Goal: Task Accomplishment & Management: Manage account settings

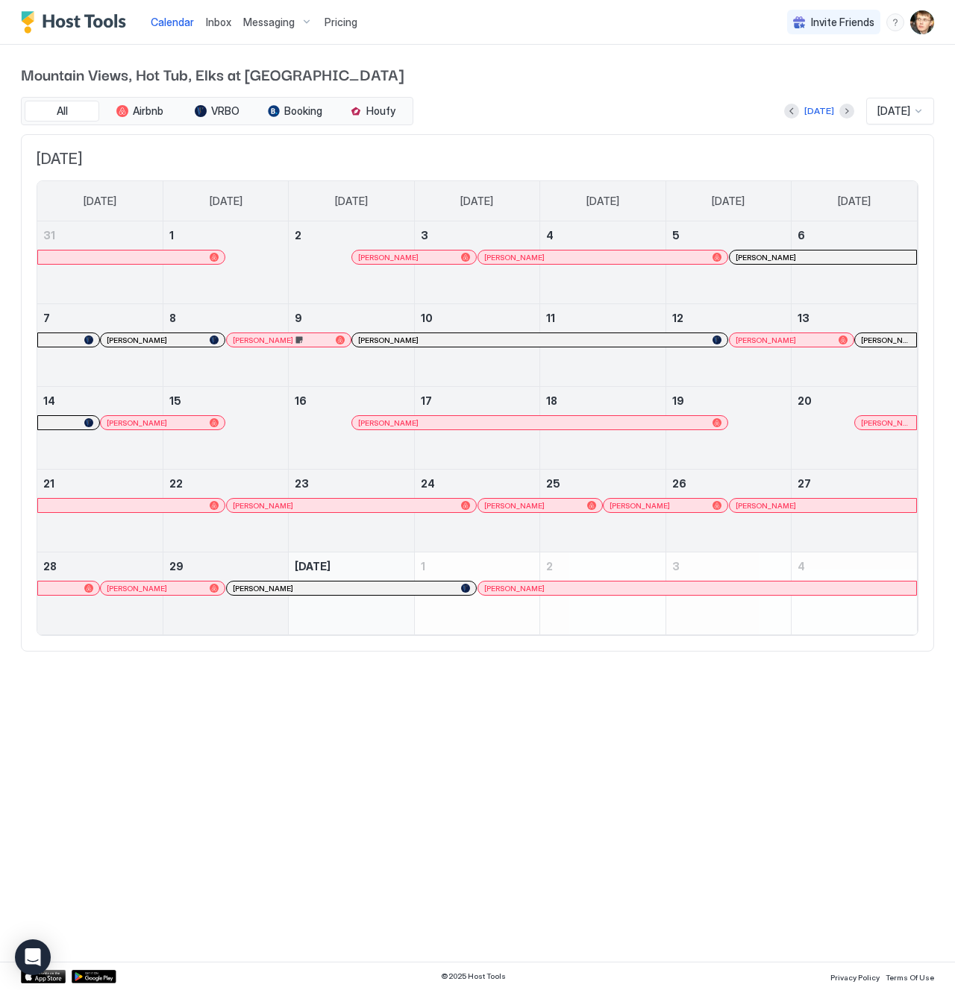
click at [409, 591] on div at bounding box center [409, 588] width 12 height 12
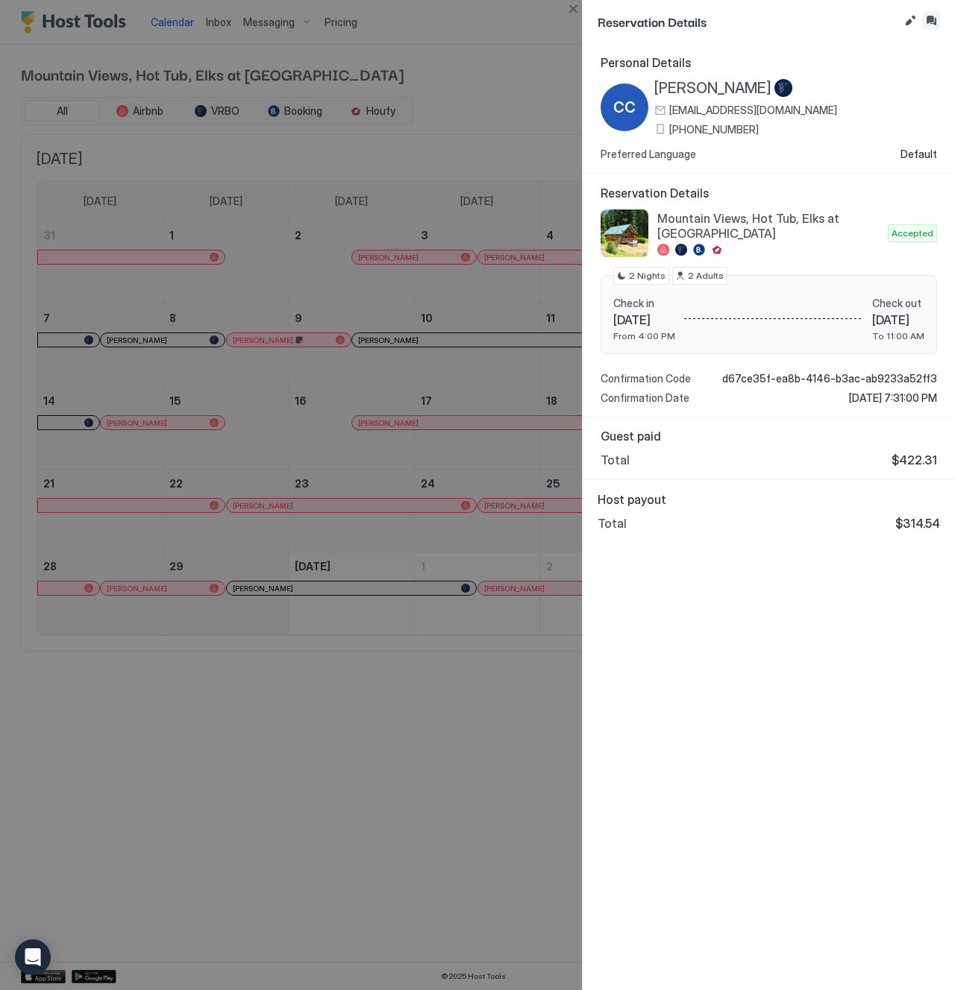
click at [925, 25] on button "Inbox" at bounding box center [931, 21] width 18 height 18
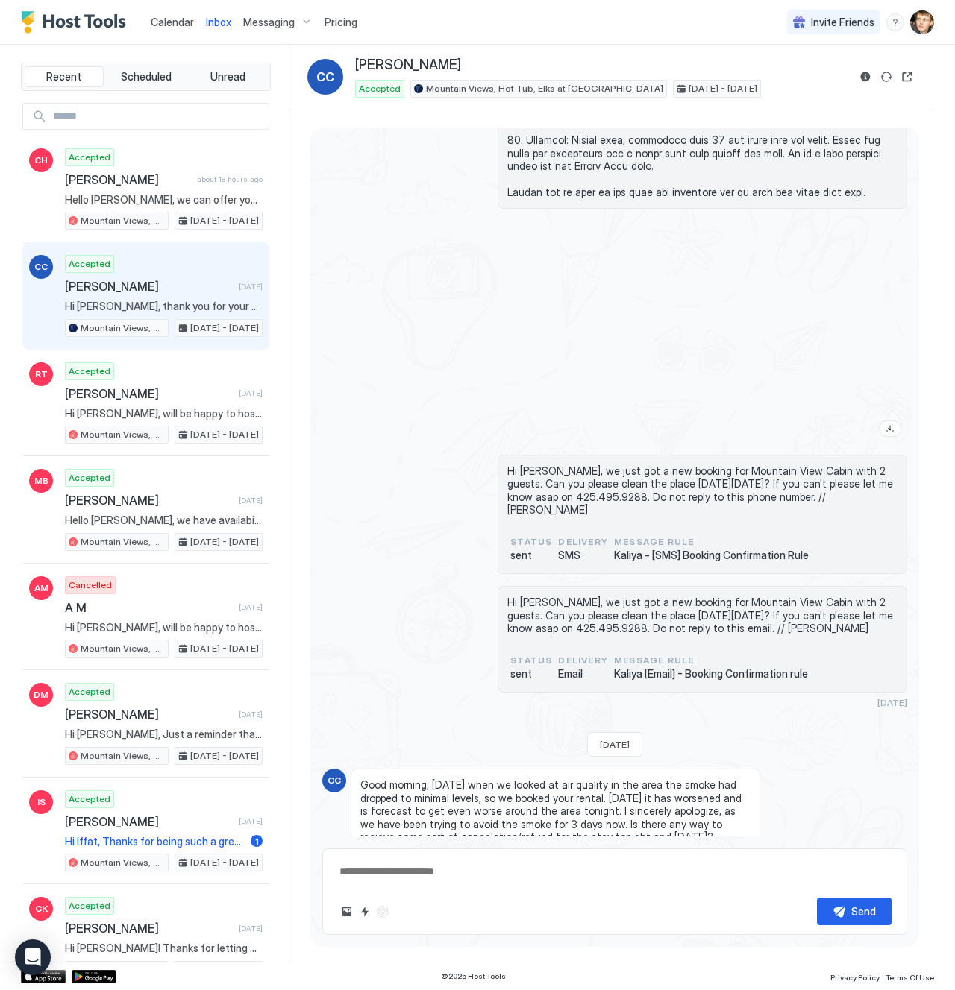
scroll to position [2005, 0]
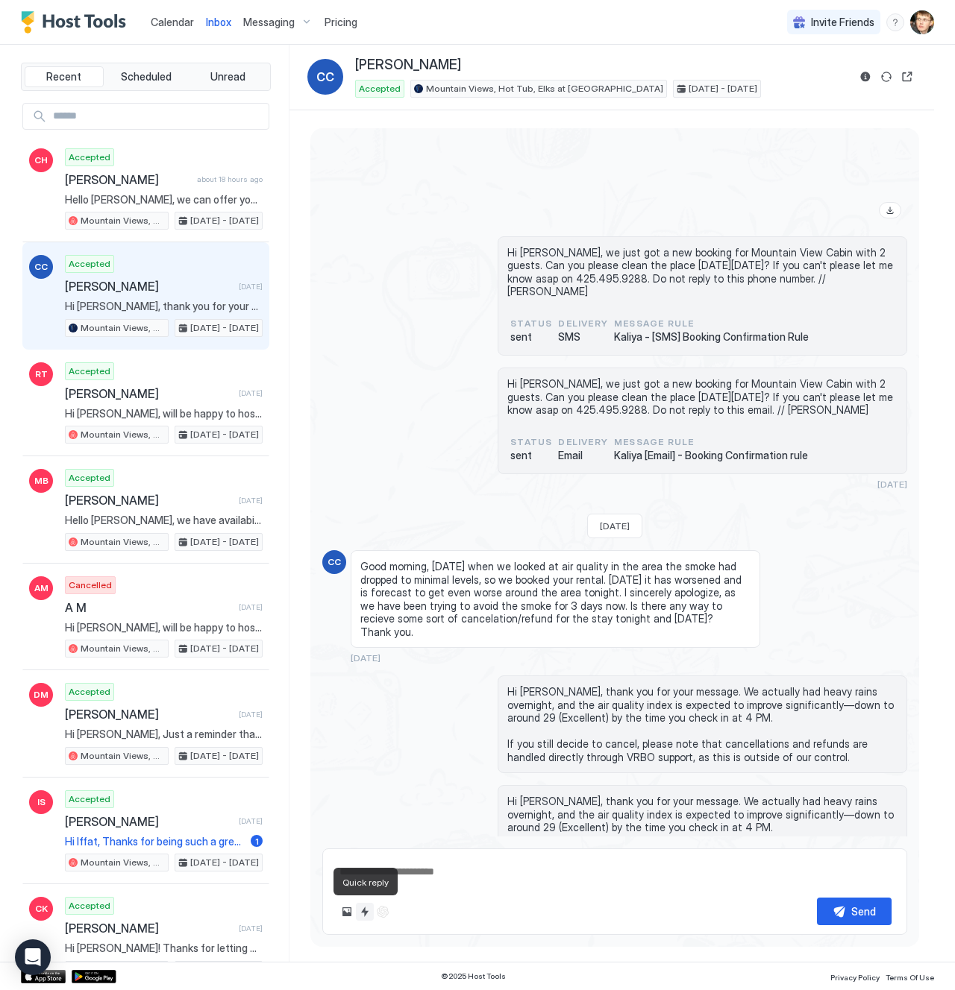
click at [365, 912] on button "Quick reply" at bounding box center [365, 912] width 18 height 18
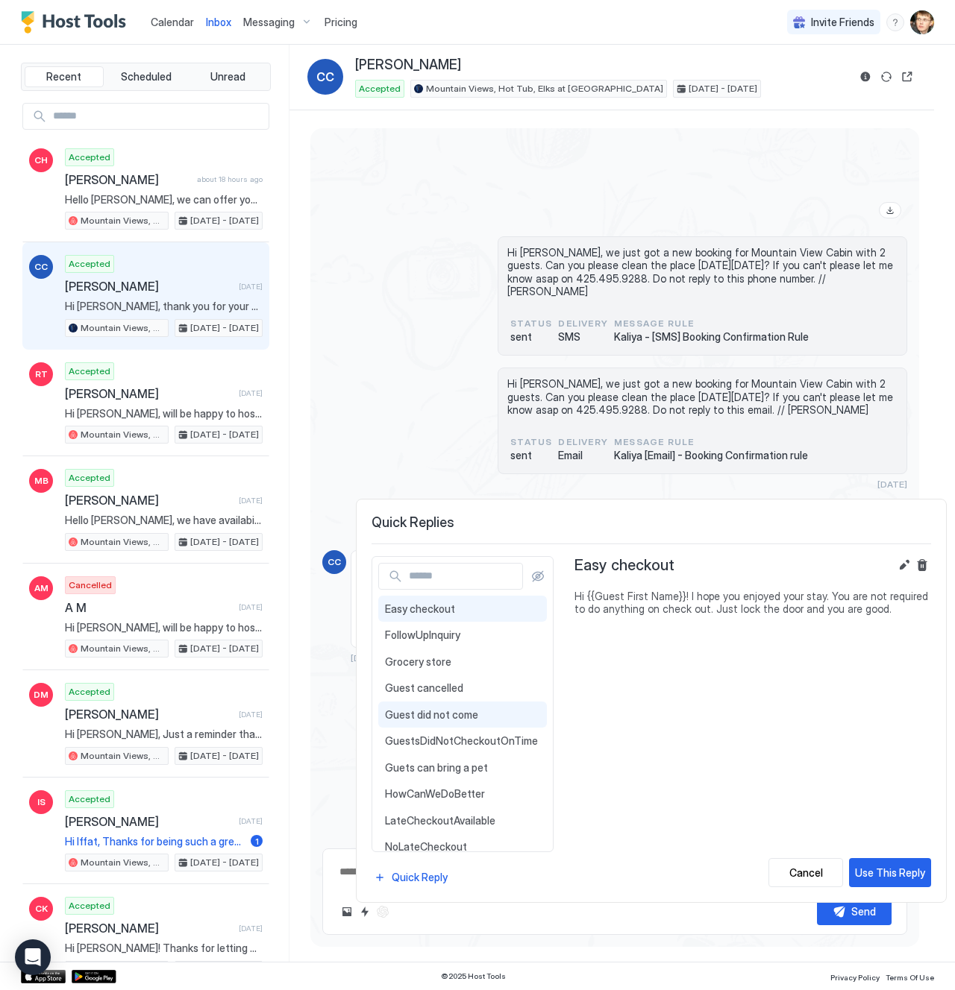
click at [465, 721] on div "Guest did not come Hi {{Guest First Name}}, we came by [DATE] to clean the cabi…" at bounding box center [462, 715] width 169 height 27
click at [890, 873] on div "Use This Reply" at bounding box center [890, 873] width 70 height 16
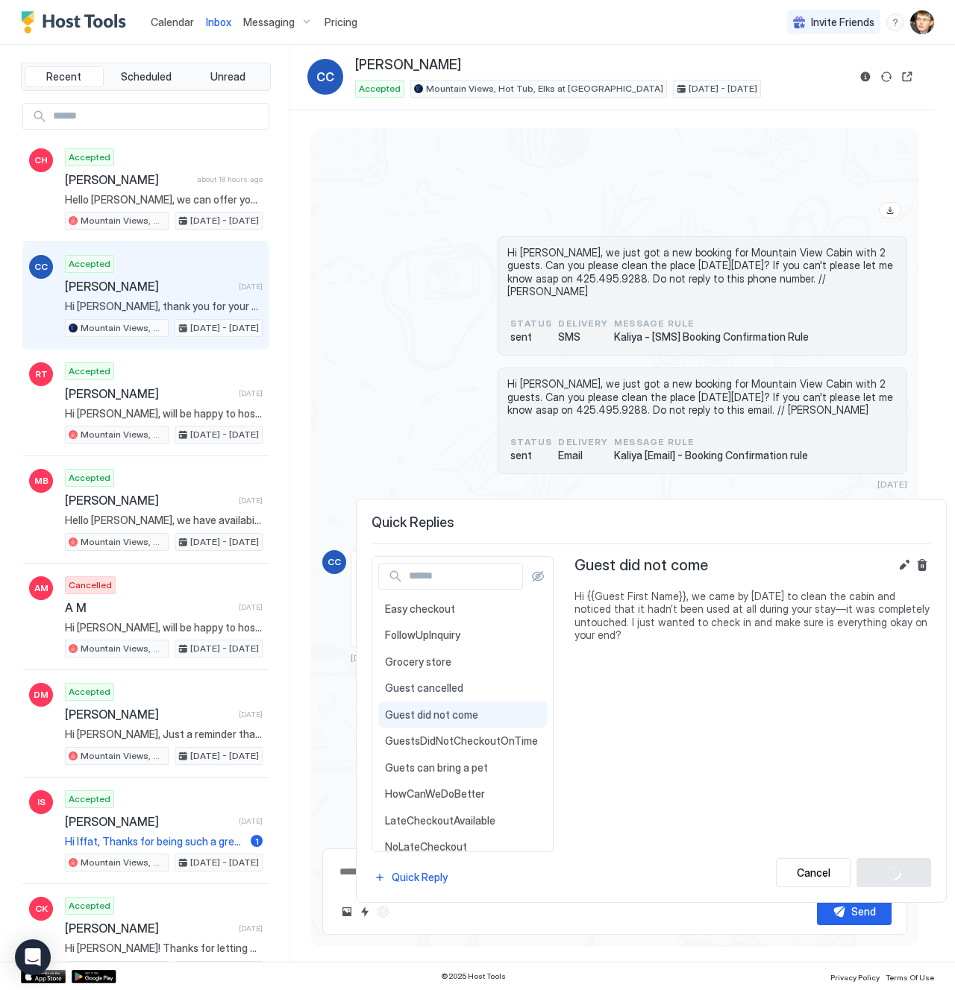
type textarea "*"
type textarea "**********"
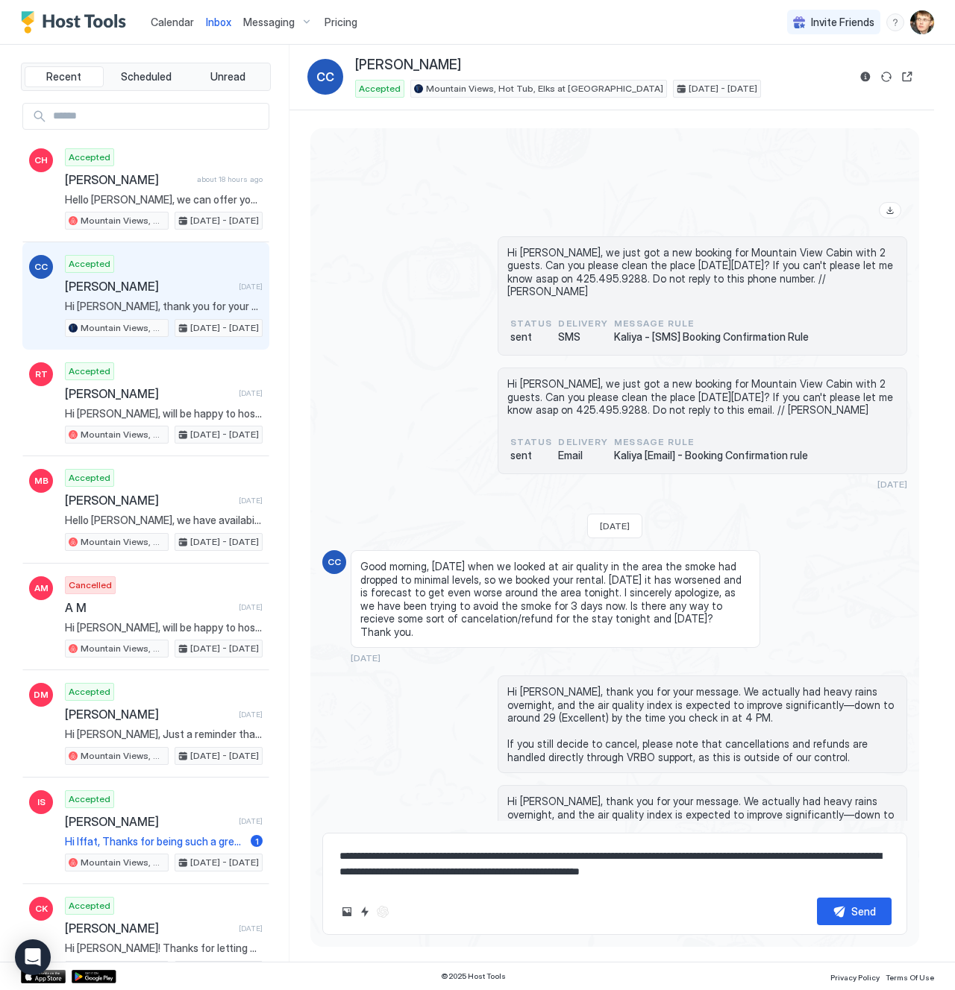
click at [474, 856] on textarea "**********" at bounding box center [614, 864] width 553 height 43
type textarea "*"
type textarea "**********"
type textarea "*"
type textarea "**********"
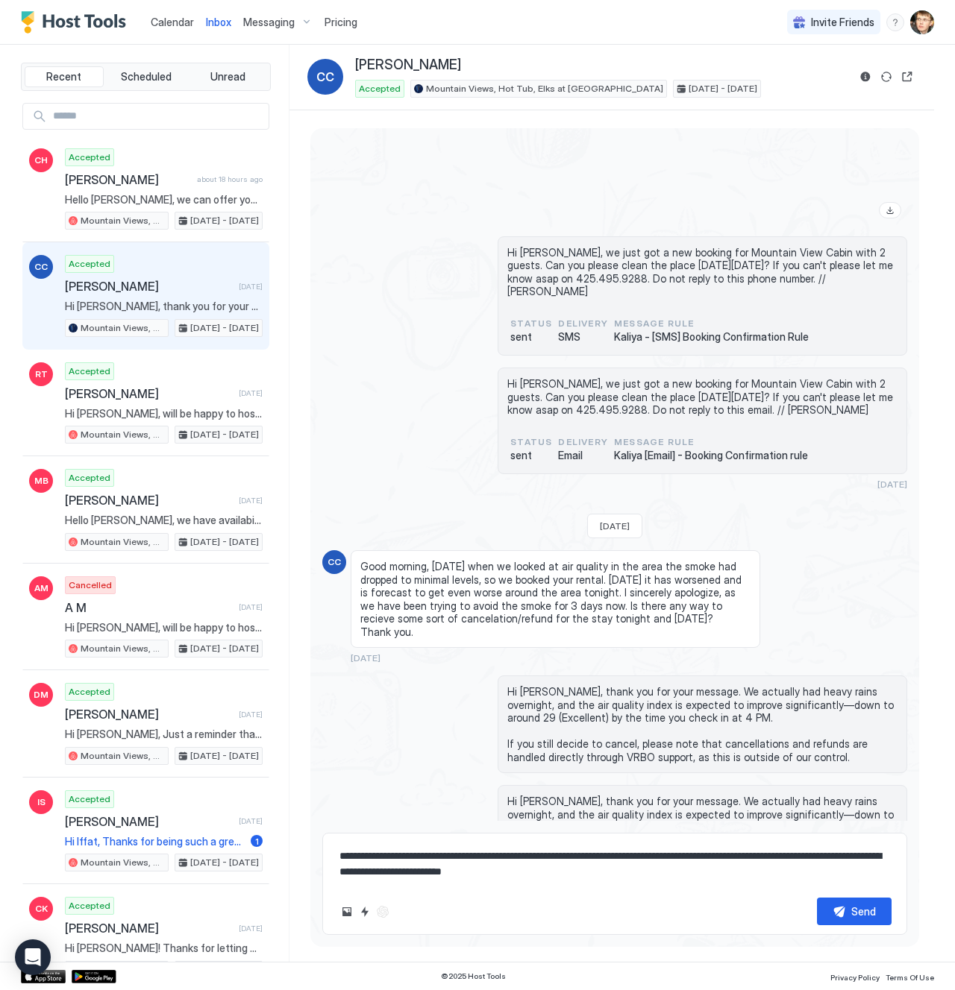
type textarea "*"
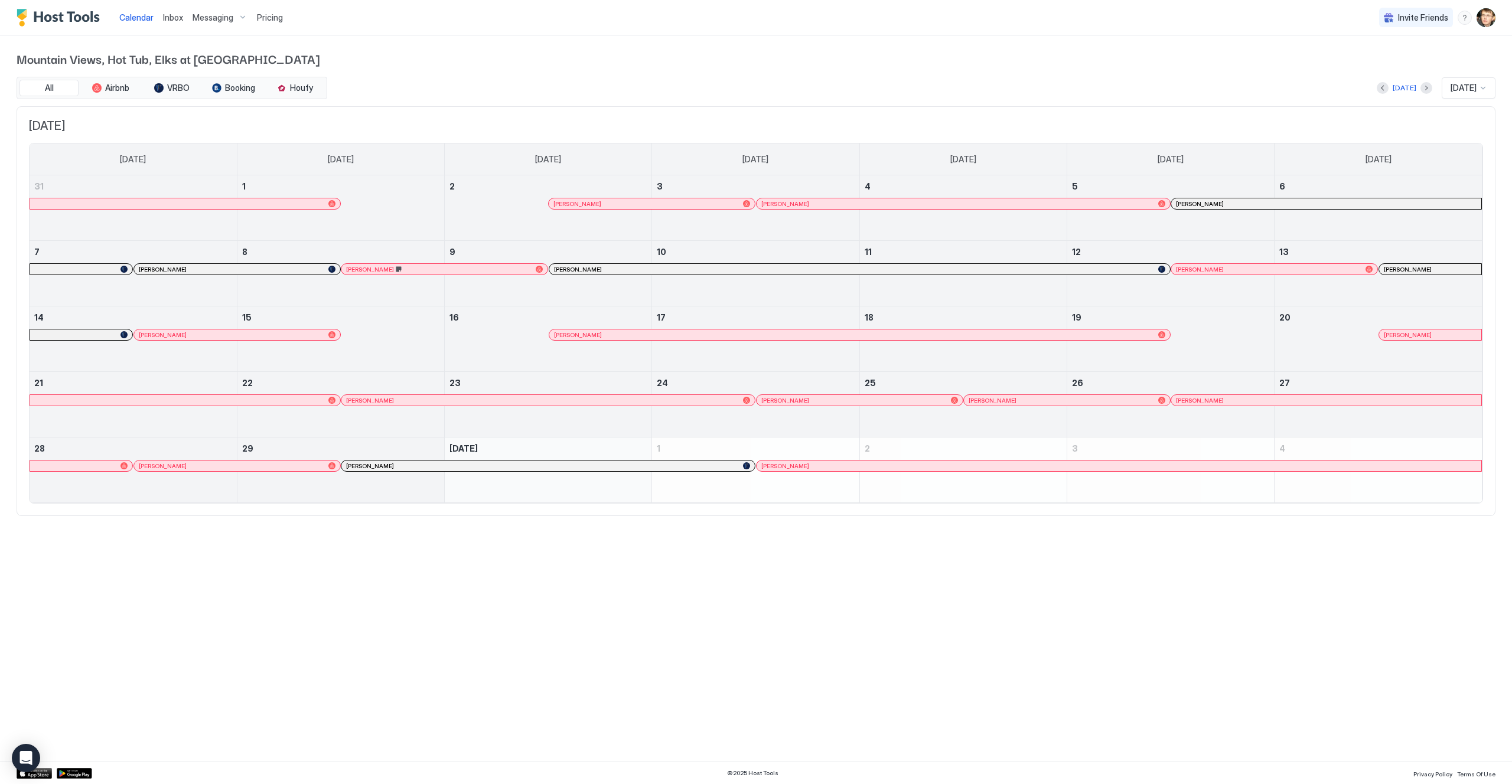
click at [257, 17] on span "Pricing" at bounding box center [269, 17] width 26 height 10
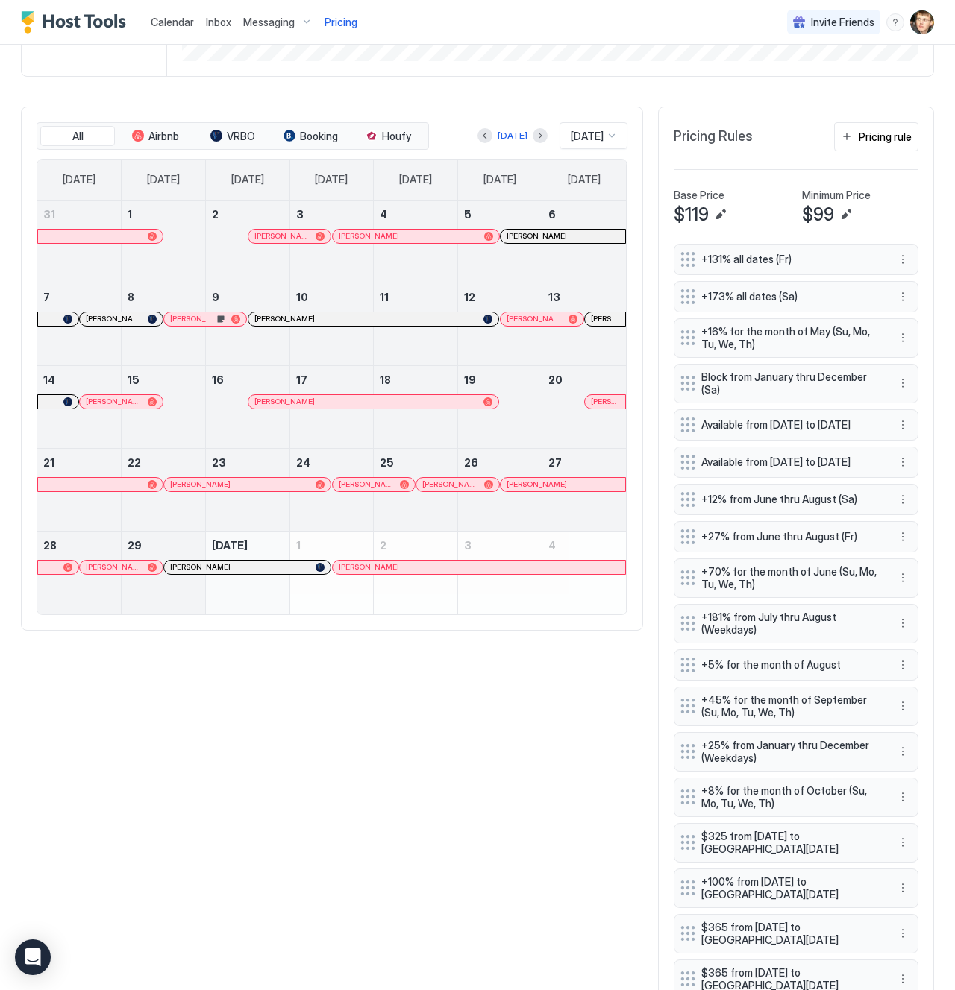
scroll to position [821, 0]
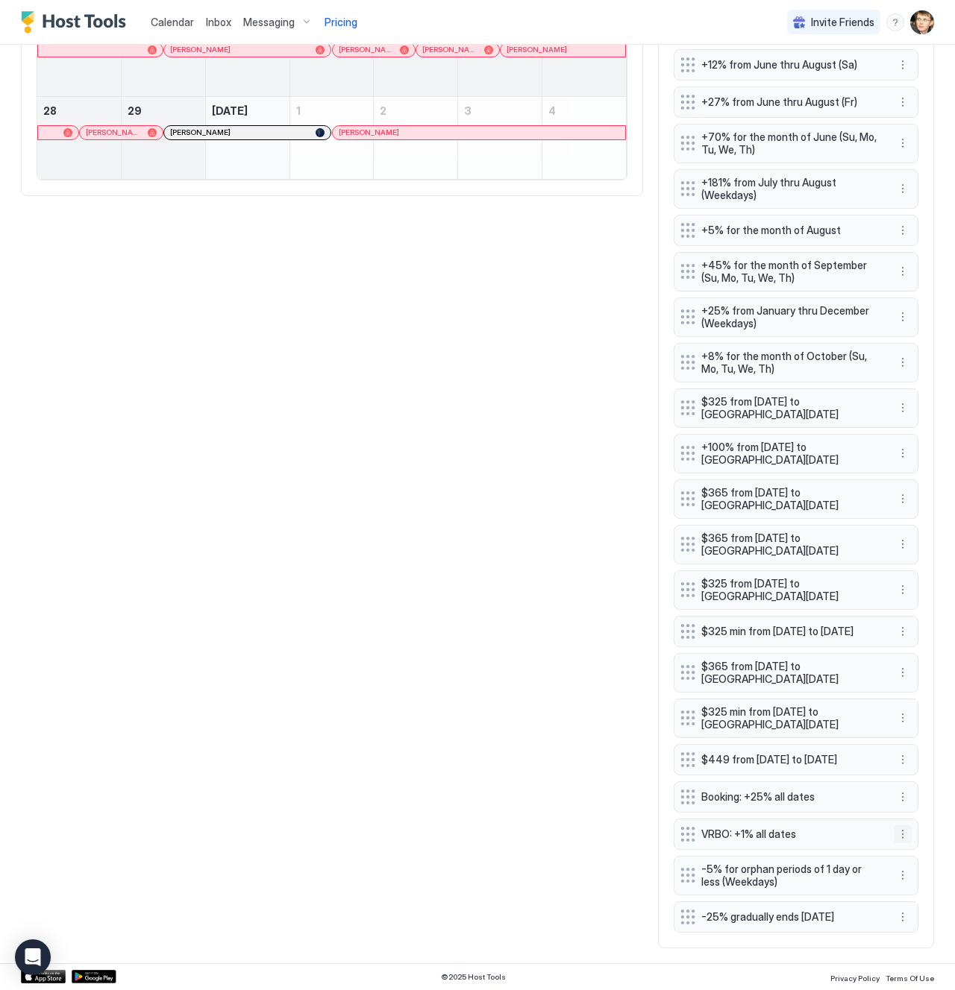
click at [902, 834] on button "More options" at bounding box center [902, 835] width 18 height 18
click at [920, 849] on span "Edit" at bounding box center [925, 854] width 16 height 11
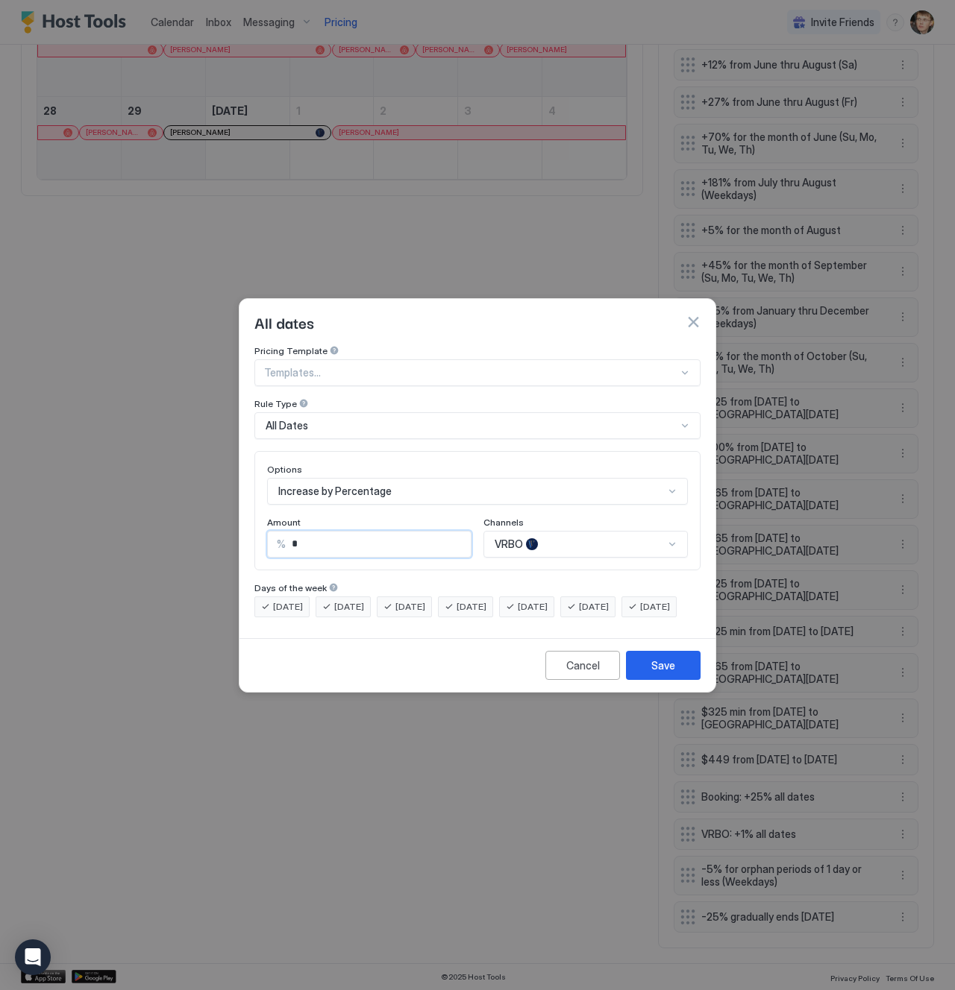
click at [384, 532] on input "*" at bounding box center [378, 544] width 185 height 25
type input "*"
click at [662, 673] on div "Save" at bounding box center [663, 666] width 24 height 16
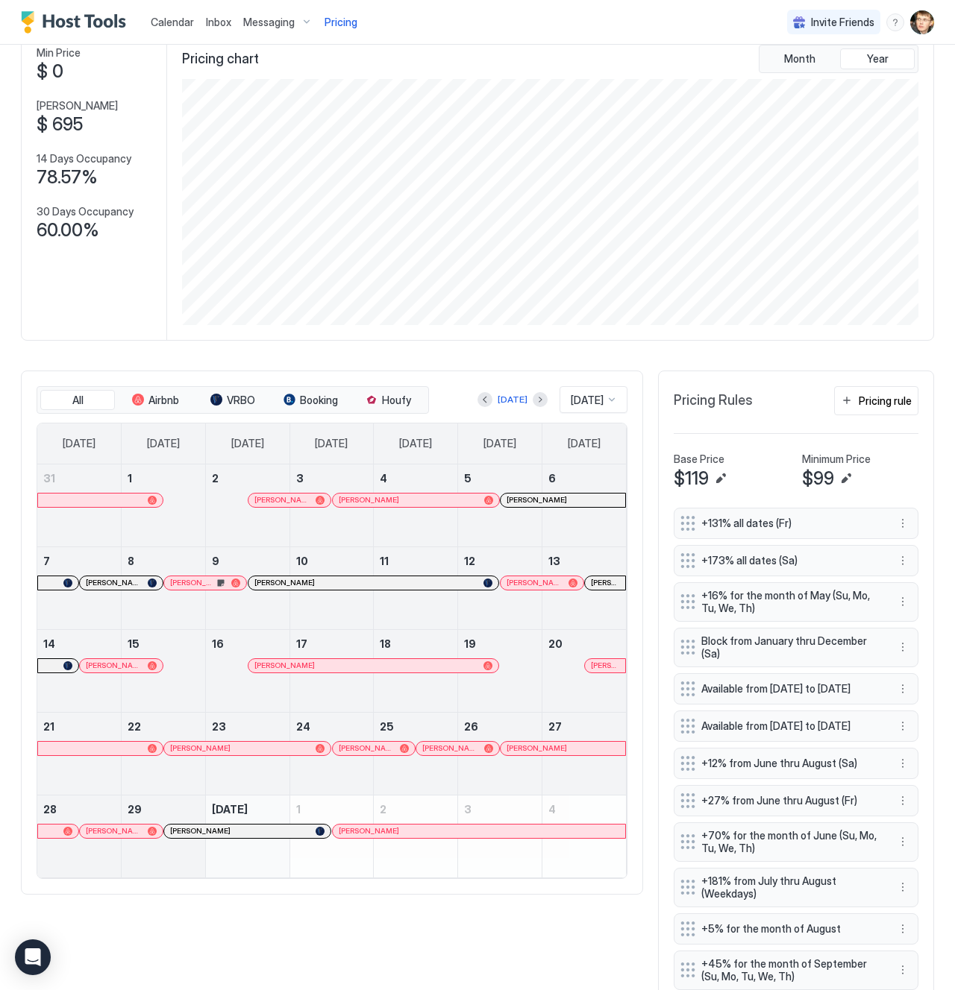
scroll to position [0, 0]
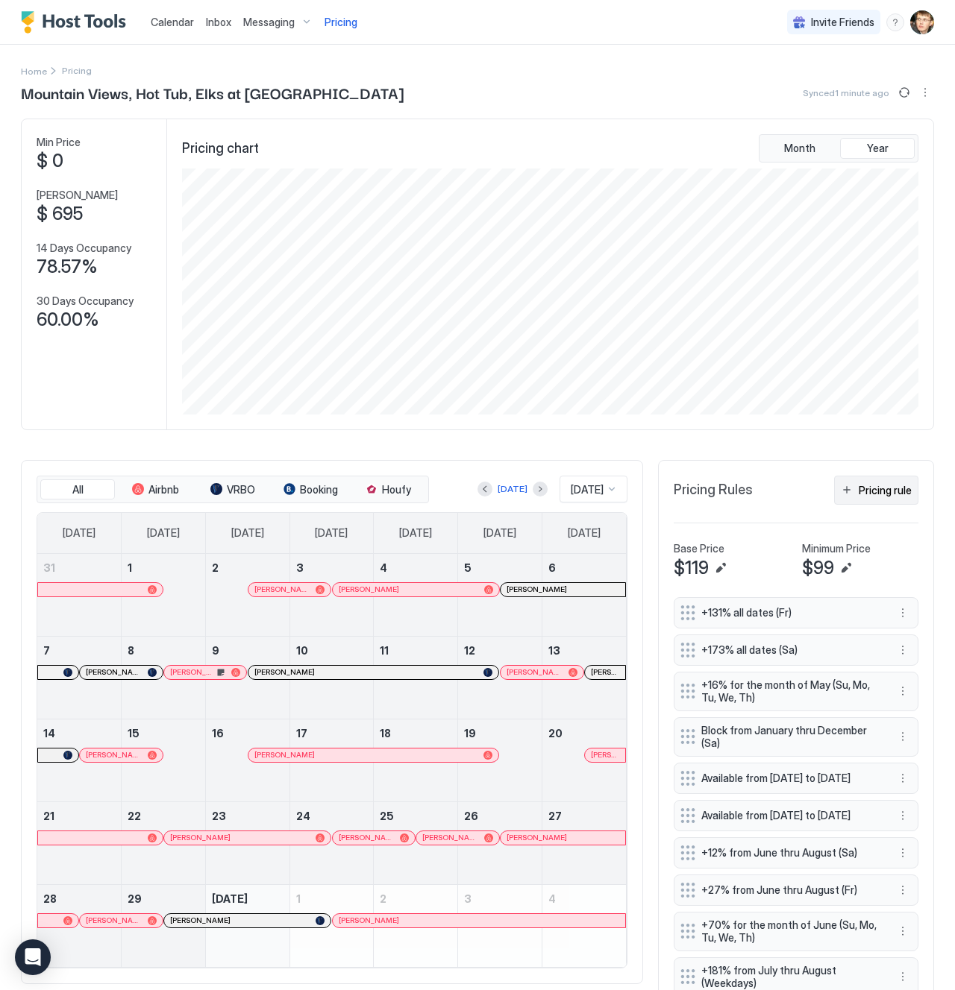
click at [889, 484] on div "Pricing rule" at bounding box center [884, 490] width 53 height 16
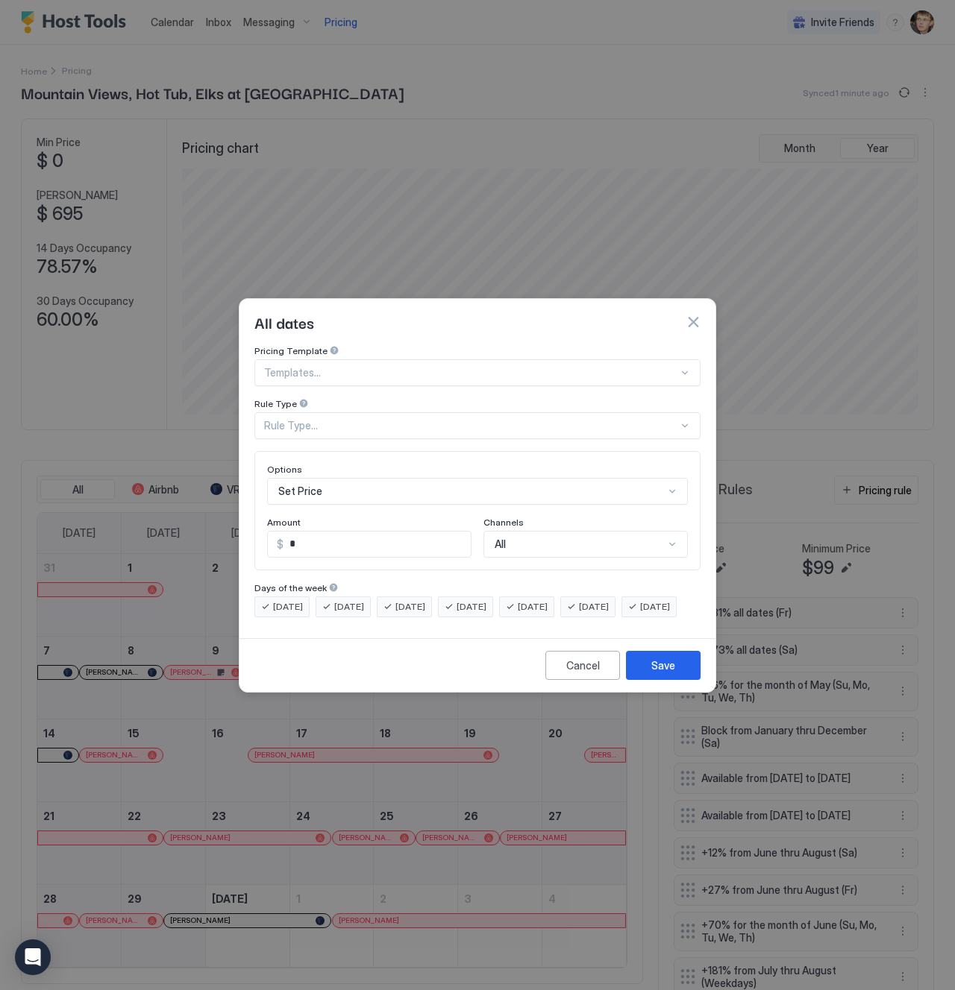
click at [694, 315] on button "button" at bounding box center [692, 322] width 15 height 15
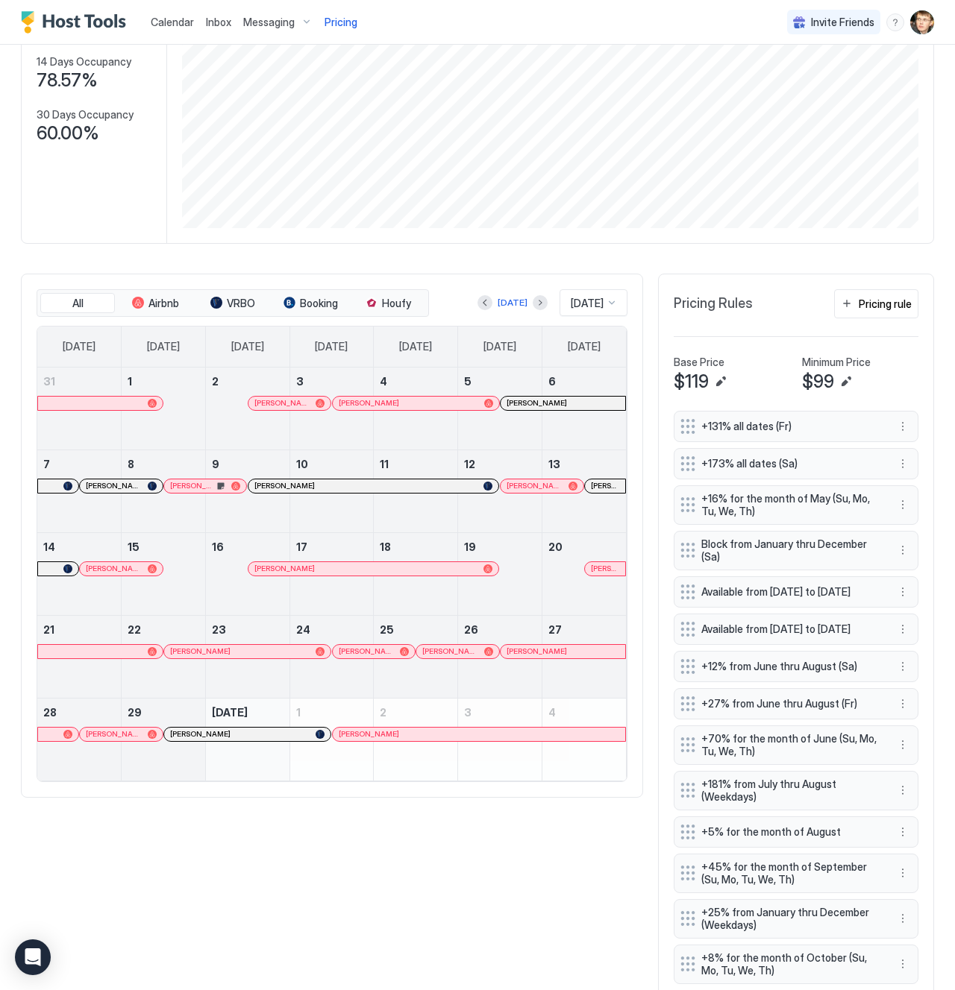
scroll to position [189, 0]
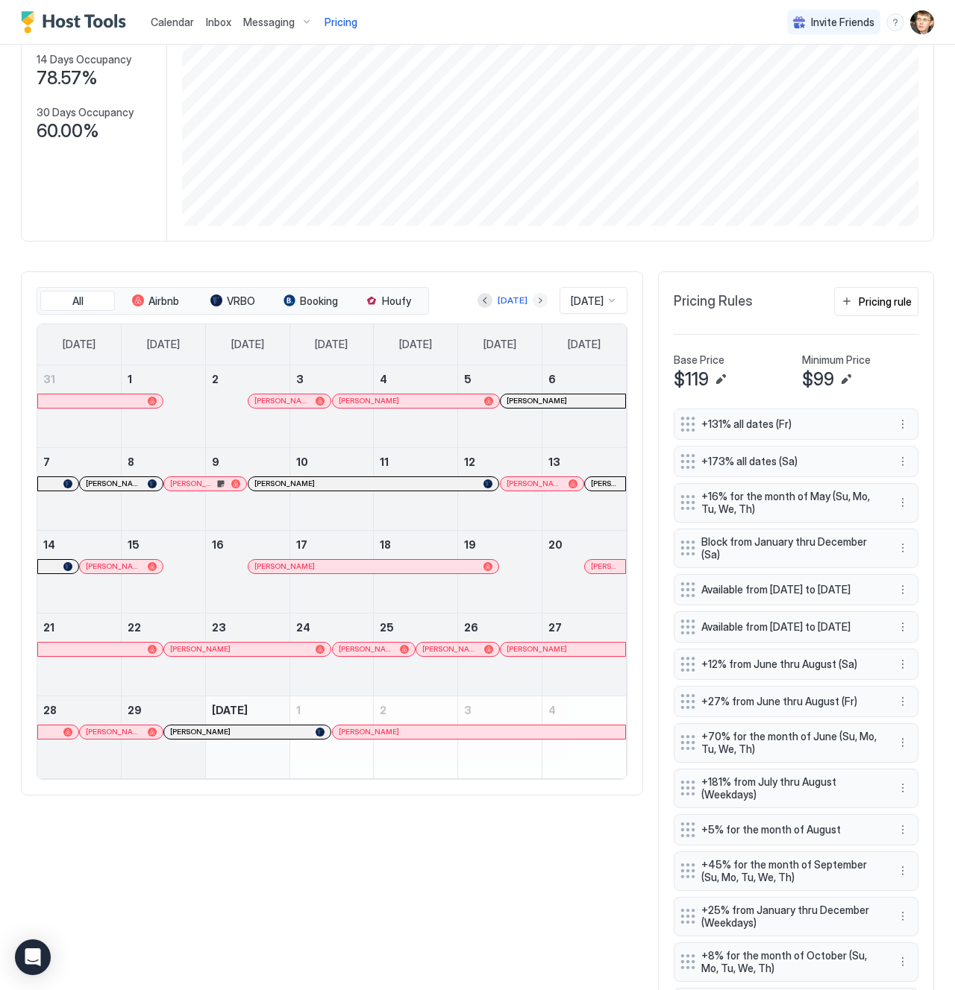
click at [532, 301] on button "Next month" at bounding box center [539, 300] width 15 height 15
